Goal: Complete application form

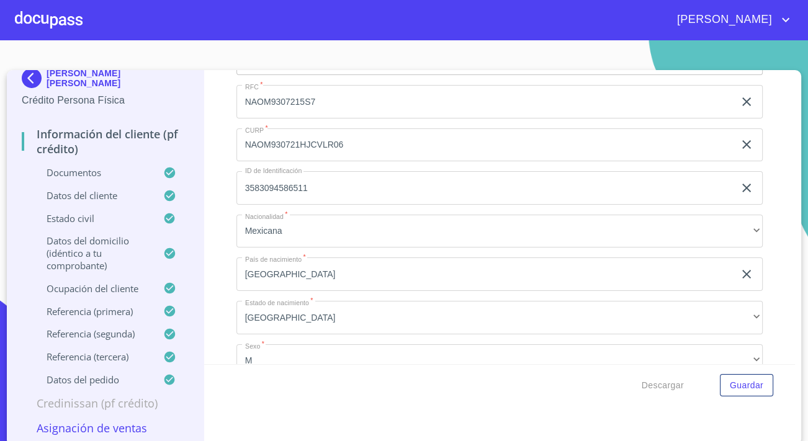
scroll to position [16, 0]
click at [117, 431] on p "Asignación de Ventas" at bounding box center [105, 428] width 167 height 15
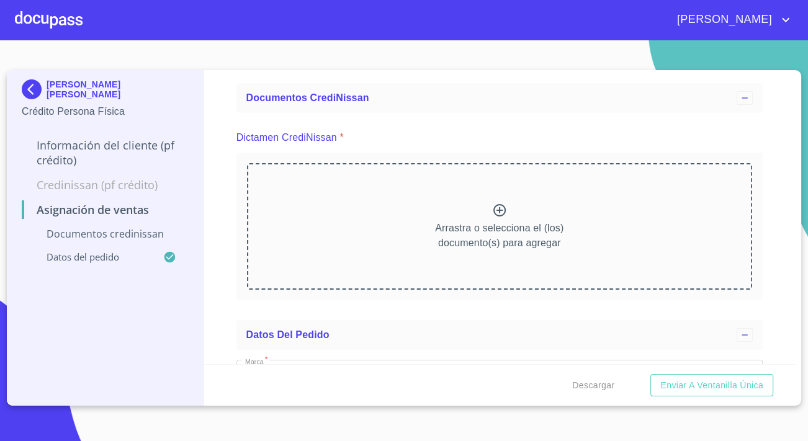
scroll to position [43, 0]
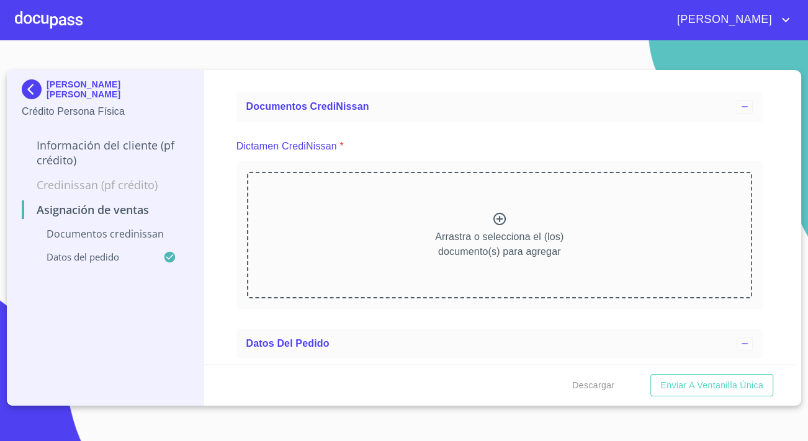
click at [545, 221] on div "Arrastra o selecciona el (los) documento(s) para agregar" at bounding box center [499, 235] width 505 height 127
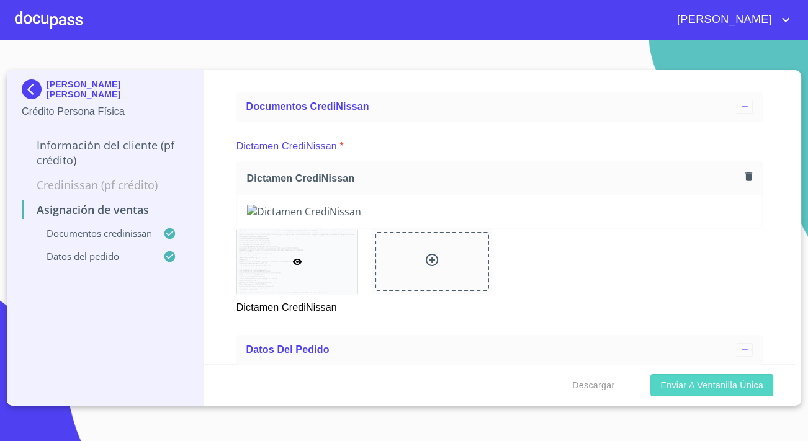
click at [709, 381] on span "Enviar a Ventanilla única" at bounding box center [711, 386] width 103 height 16
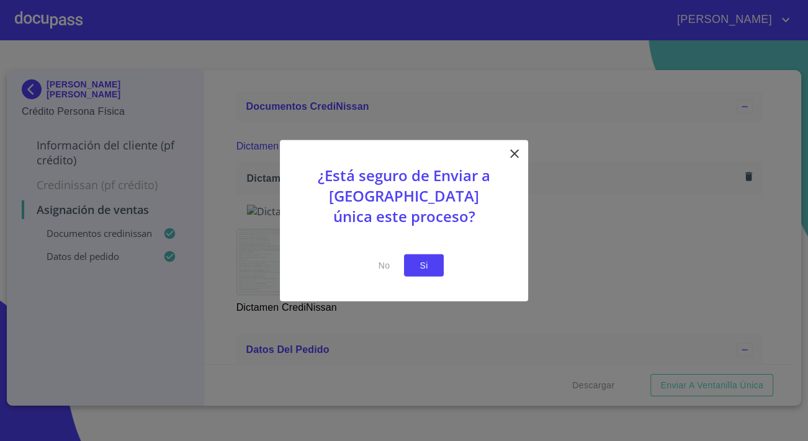
click at [431, 264] on span "Si" at bounding box center [424, 265] width 20 height 16
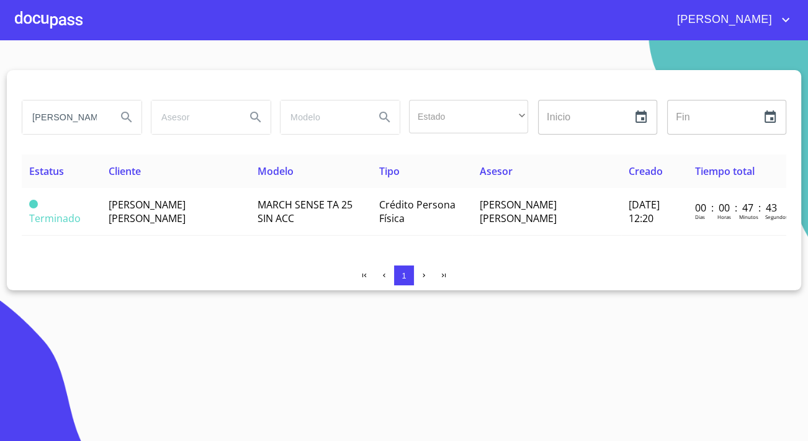
click at [93, 20] on div "[PERSON_NAME]" at bounding box center [438, 20] width 710 height 20
click at [73, 24] on div at bounding box center [49, 20] width 68 height 40
